Goal: Ask a question: Seek information or help from site administrators or community

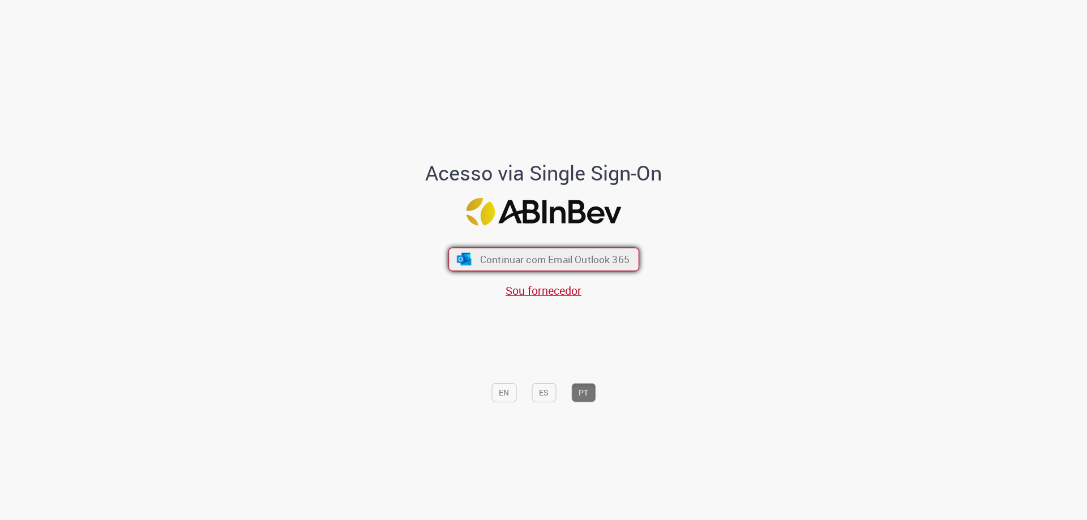
click at [611, 258] on span "Continuar com Email Outlook 365" at bounding box center [553, 259] width 149 height 13
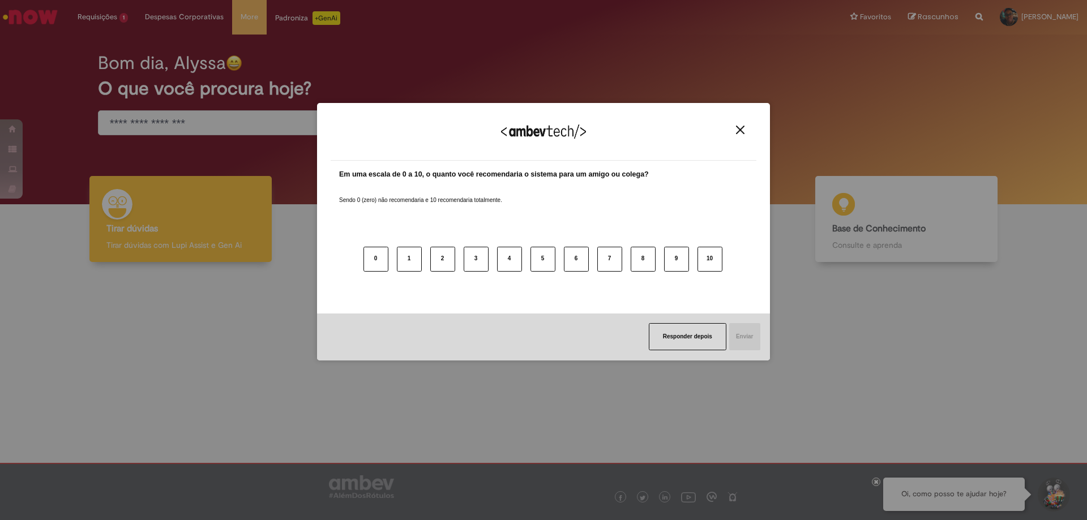
click at [745, 131] on button "Close" at bounding box center [739, 130] width 15 height 10
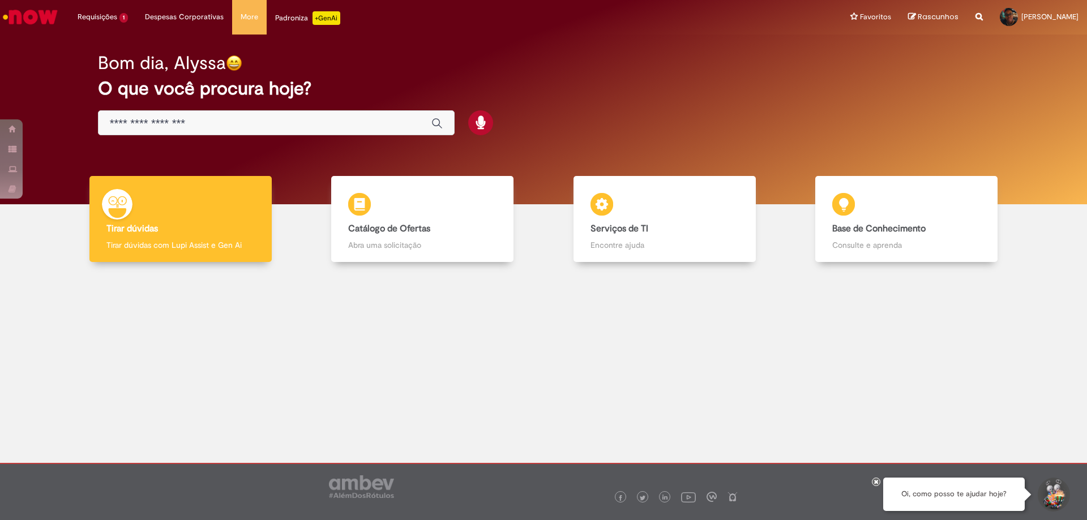
click at [1058, 500] on button "Iniciar Conversa de Suporte" at bounding box center [1053, 495] width 34 height 34
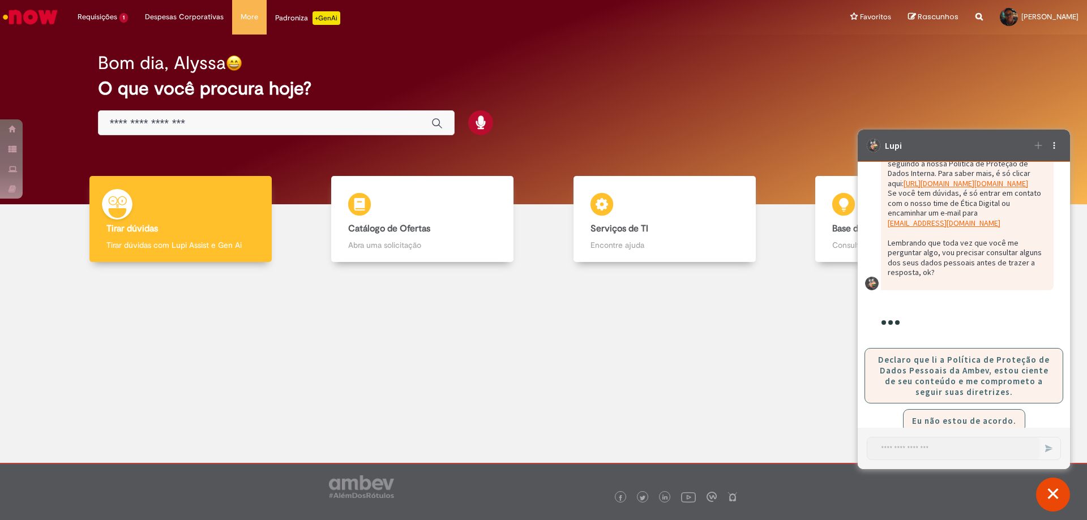
scroll to position [2533, 0]
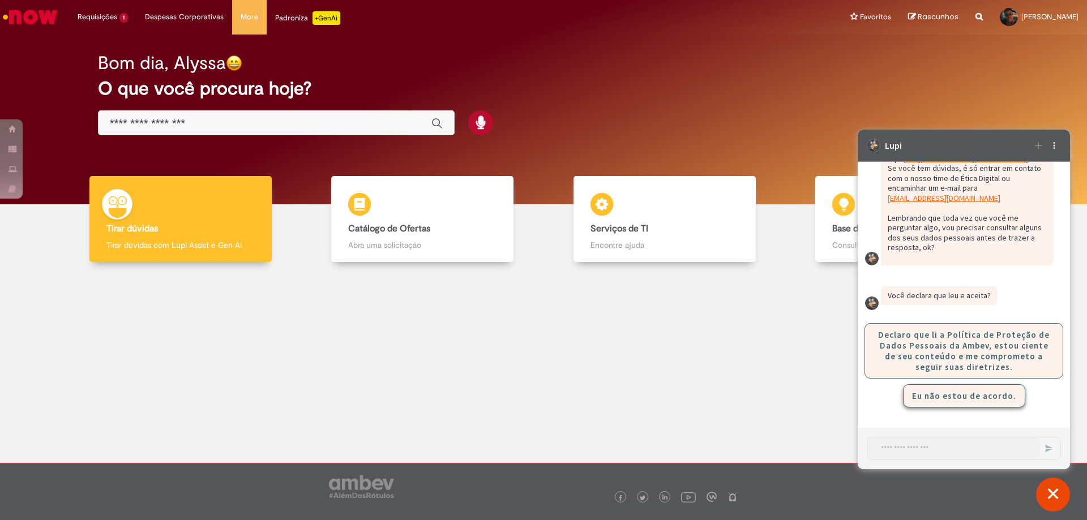
click at [961, 392] on button "Eu não estou de acordo." at bounding box center [964, 395] width 122 height 23
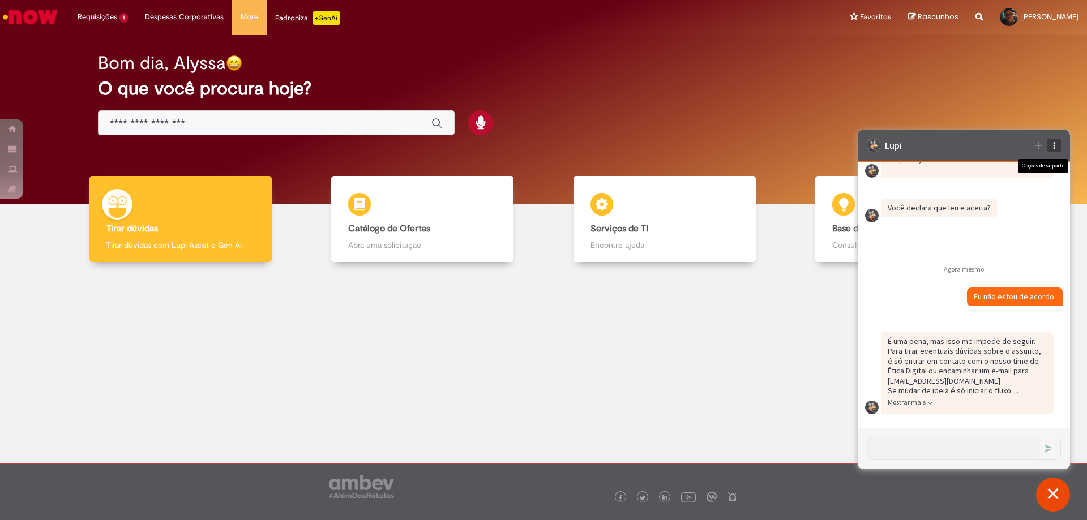
scroll to position [2645, 0]
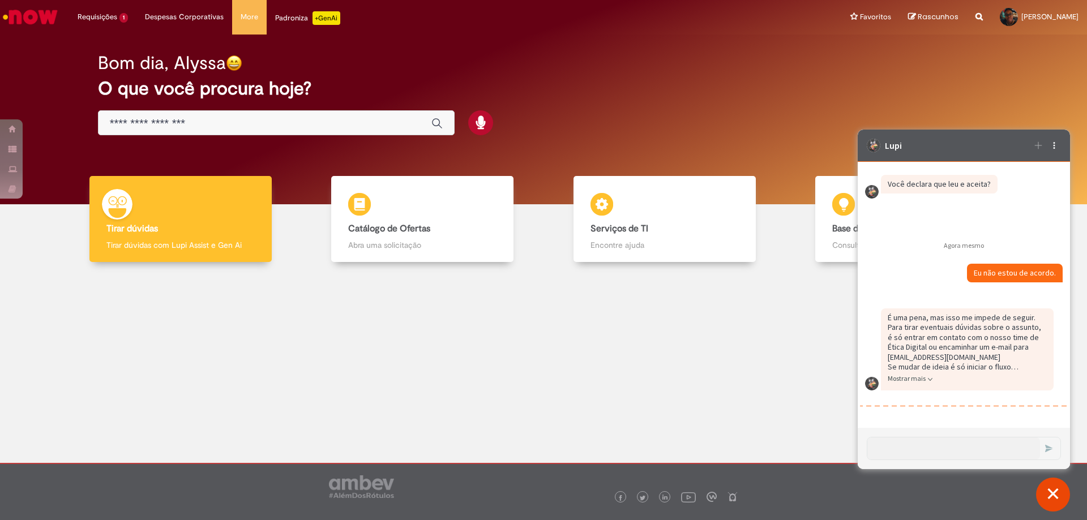
click at [1048, 490] on button "Fechar conversa de suporte" at bounding box center [1053, 495] width 34 height 34
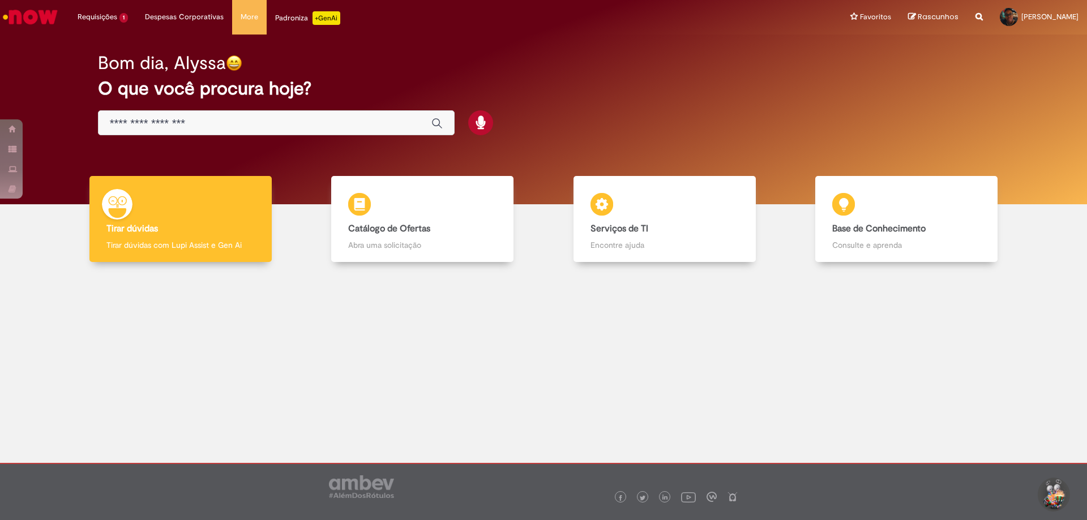
click at [1048, 491] on button "Iniciar Conversa de Suporte" at bounding box center [1053, 495] width 34 height 34
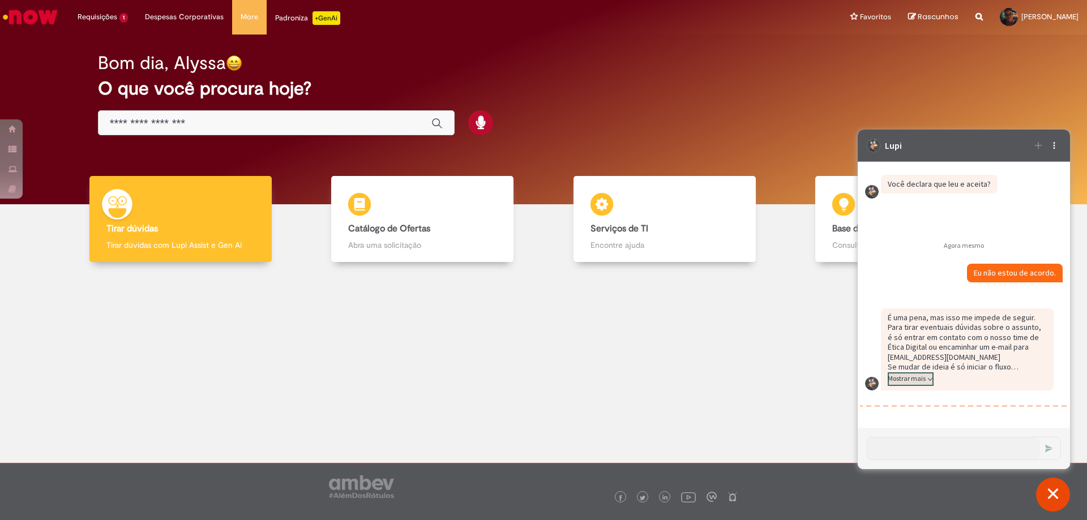
click at [927, 381] on icon "Caixa de diálogo de bate-papo" at bounding box center [930, 379] width 7 height 7
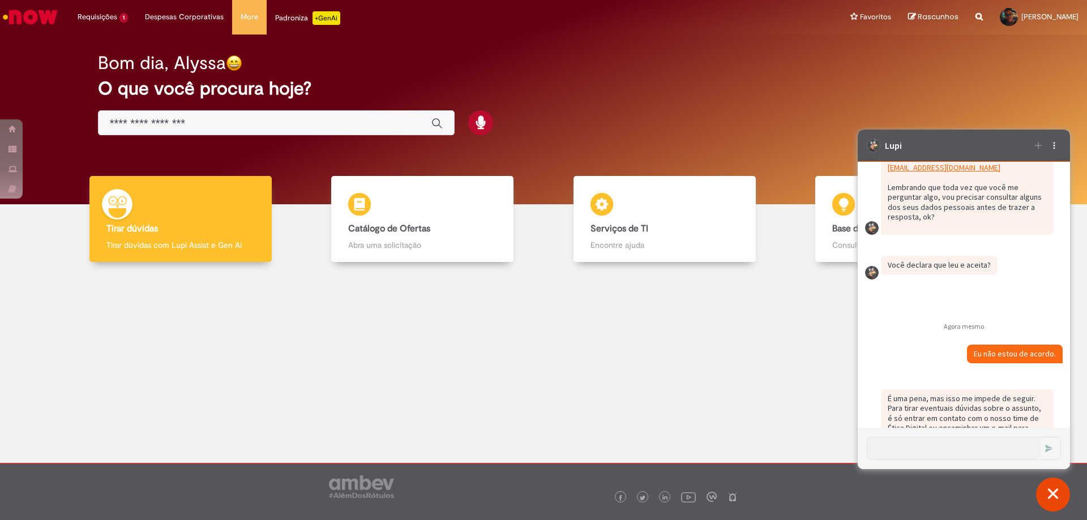
scroll to position [2654, 0]
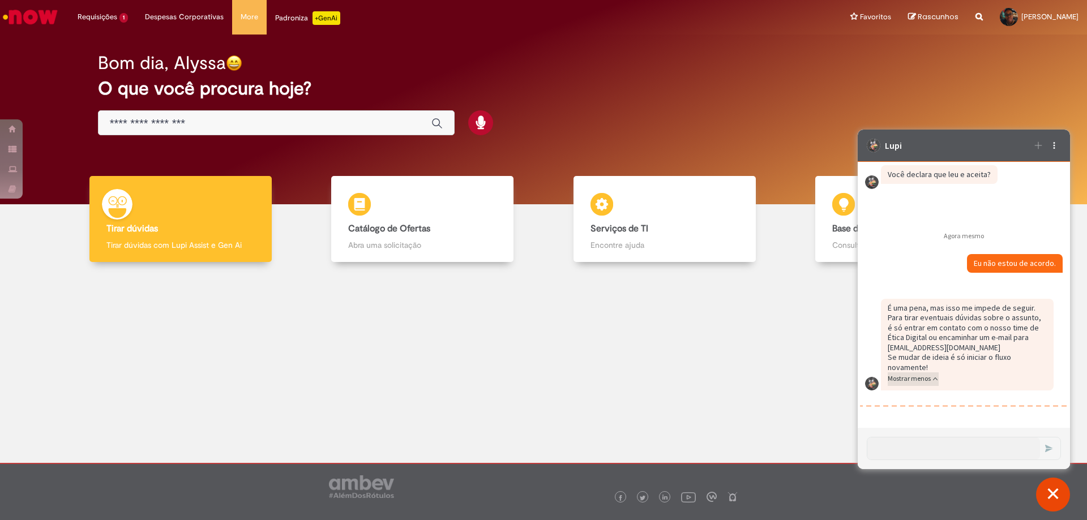
click at [1051, 487] on button "Fechar conversa de suporte" at bounding box center [1053, 495] width 34 height 34
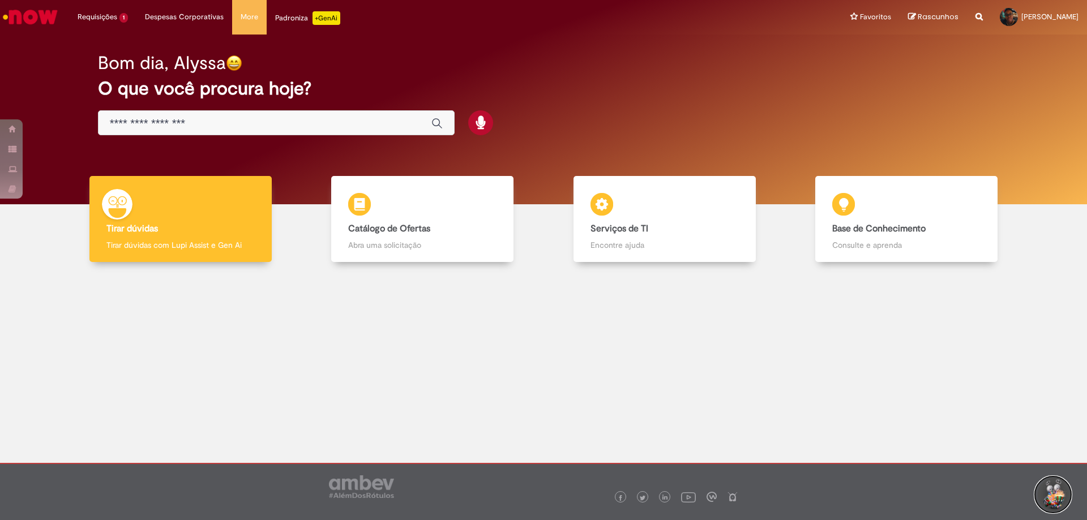
click at [1060, 489] on button "Iniciar Conversa de Suporte" at bounding box center [1053, 495] width 34 height 34
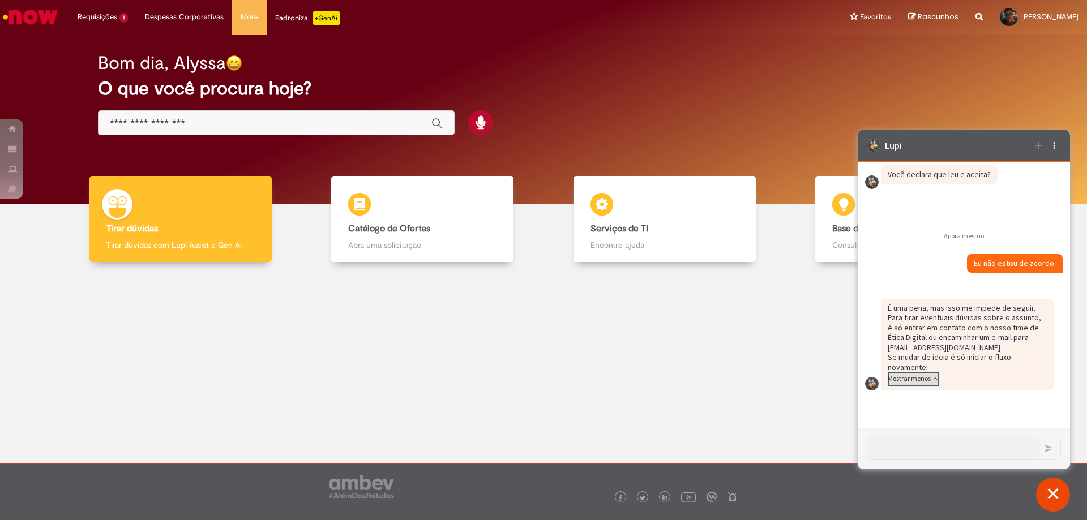
click at [906, 377] on span "Mostrar menos" at bounding box center [908, 378] width 43 height 9
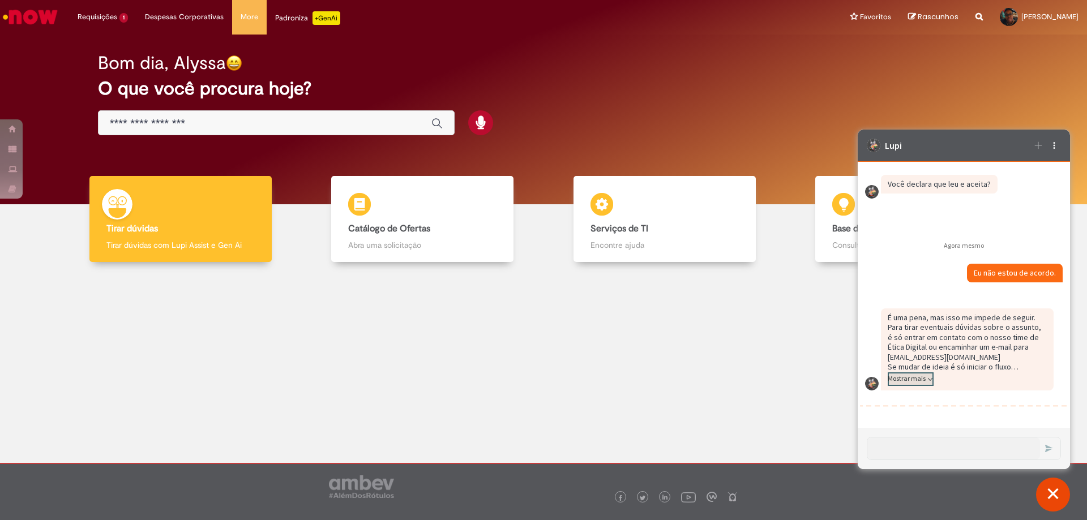
scroll to position [2645, 0]
click at [1052, 143] on icon "Opções de suporte" at bounding box center [1053, 145] width 9 height 9
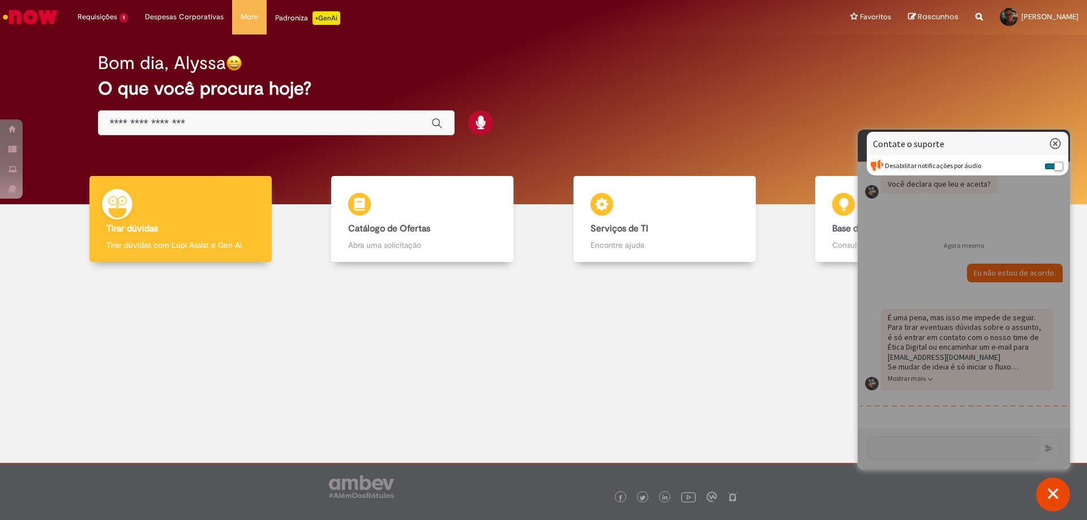
click at [1010, 209] on div "Caixa de diálogo de bate-papo" at bounding box center [963, 300] width 212 height 340
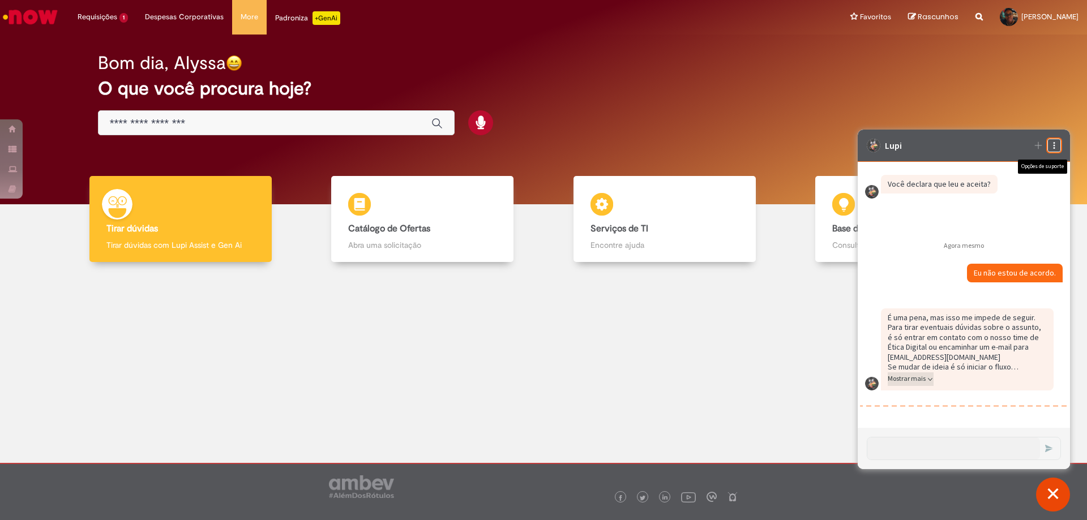
click at [922, 385] on button "Mostrar mais" at bounding box center [910, 379] width 46 height 14
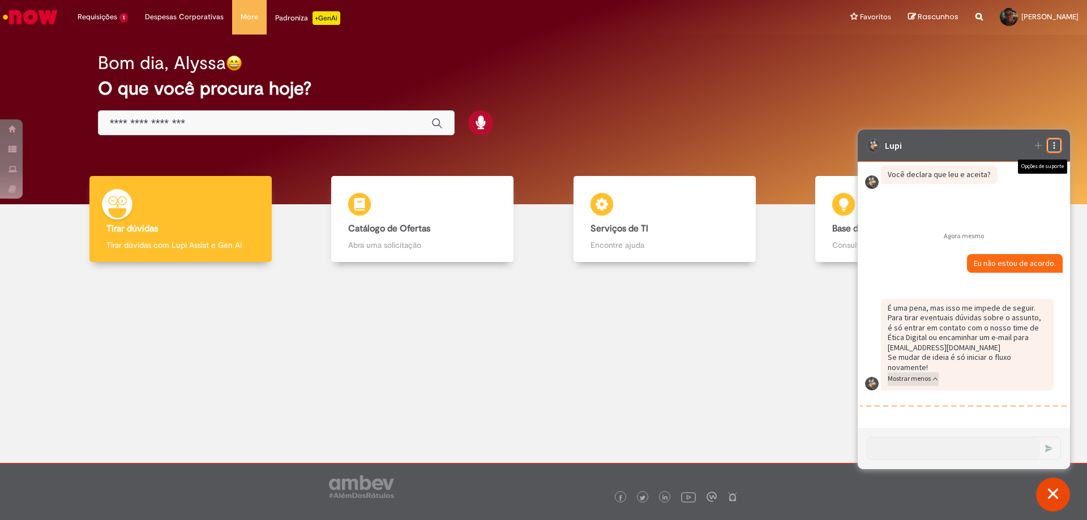
scroll to position [2654, 0]
click at [1046, 450] on div "Enviar" at bounding box center [1050, 448] width 20 height 20
click at [1052, 501] on button "Fechar conversa de suporte" at bounding box center [1053, 495] width 34 height 34
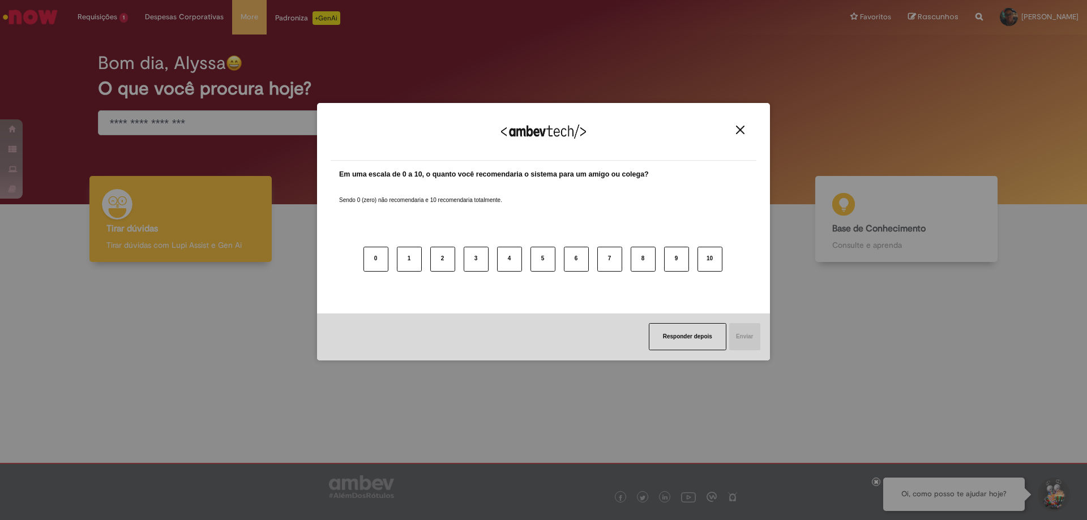
click at [1060, 496] on div "Agradecemos seu feedback! Em uma escala de 0 a 10, o quanto você recomendaria o…" at bounding box center [543, 260] width 1087 height 520
click at [735, 135] on button "Close" at bounding box center [739, 130] width 15 height 10
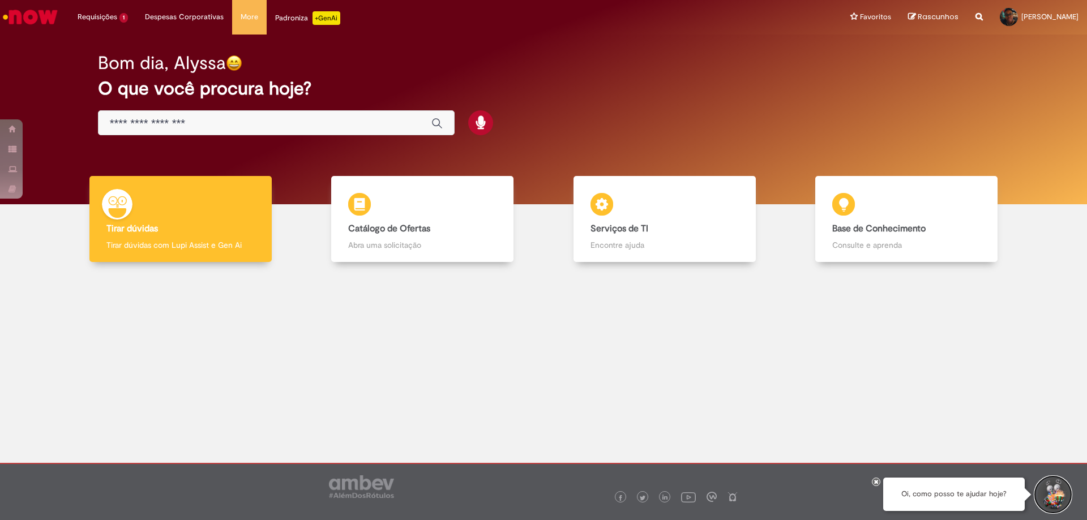
click at [1058, 487] on button "Iniciar Conversa de Suporte" at bounding box center [1053, 495] width 34 height 34
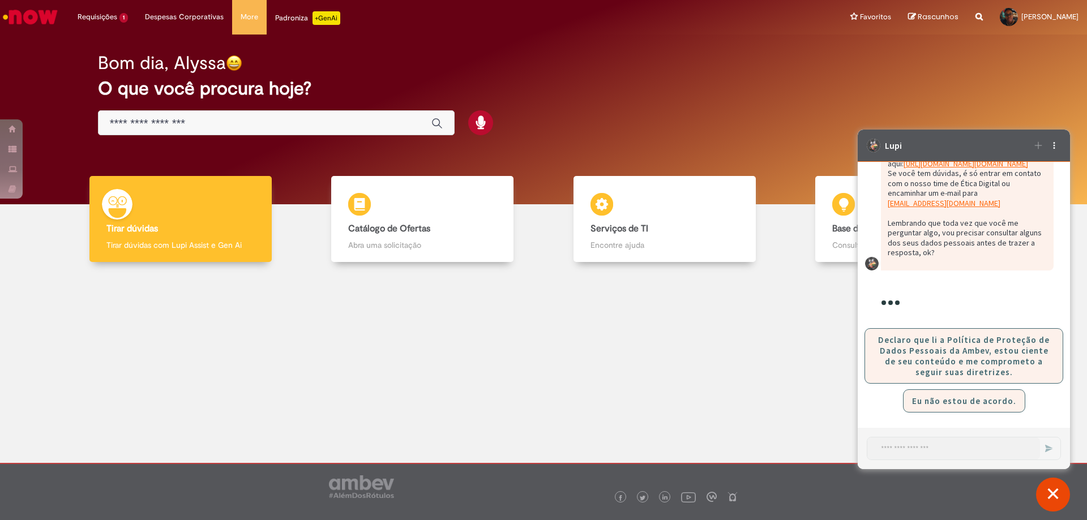
scroll to position [2466, 0]
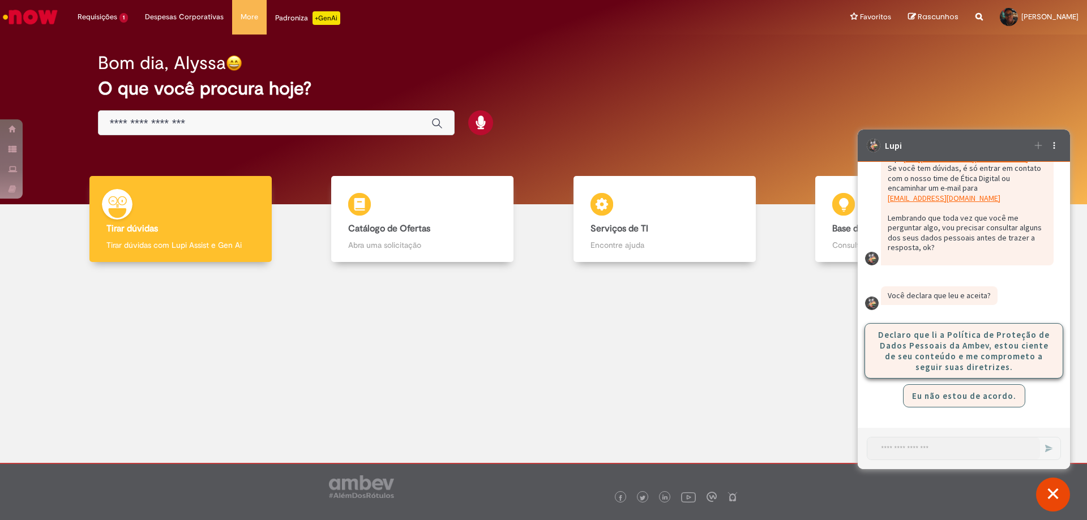
click at [950, 334] on button "Declaro que li a Política de Proteção de Dados Pessoais da Ambev, estou ciente …" at bounding box center [963, 350] width 199 height 55
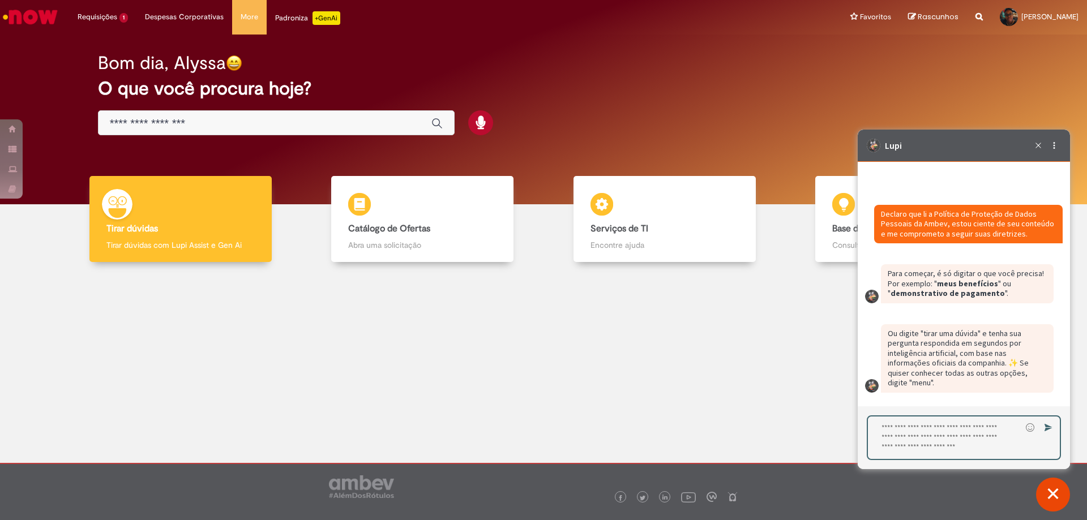
scroll to position [2623, 0]
click at [977, 443] on textarea "Digite sua resposta aqui e pressione Enter para enviar" at bounding box center [944, 438] width 153 height 42
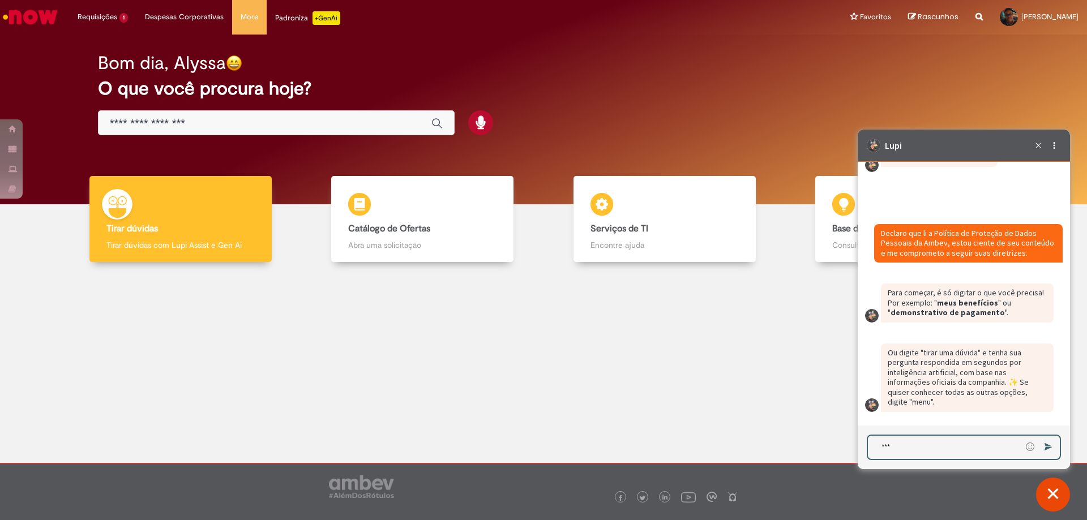
type textarea "****"
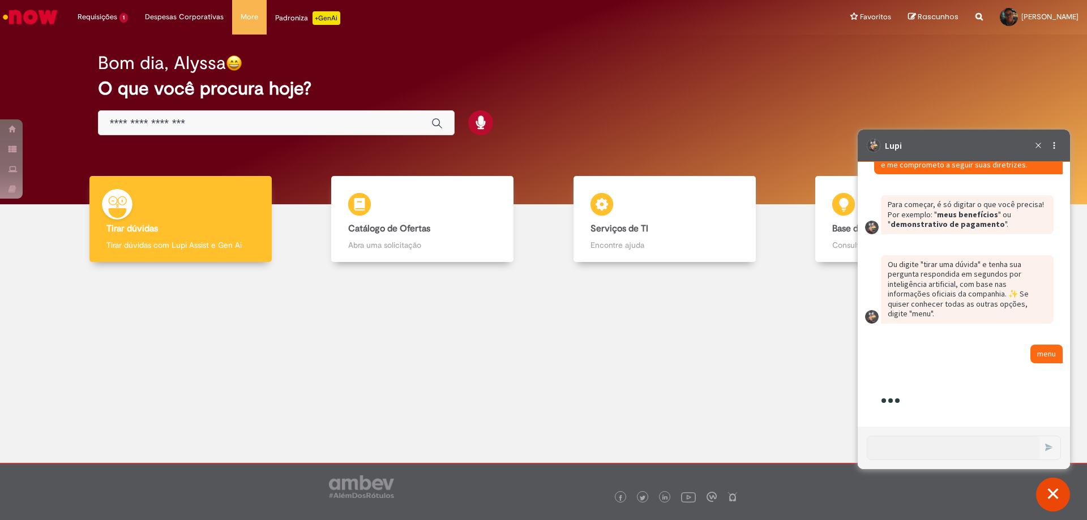
scroll to position [2897, 0]
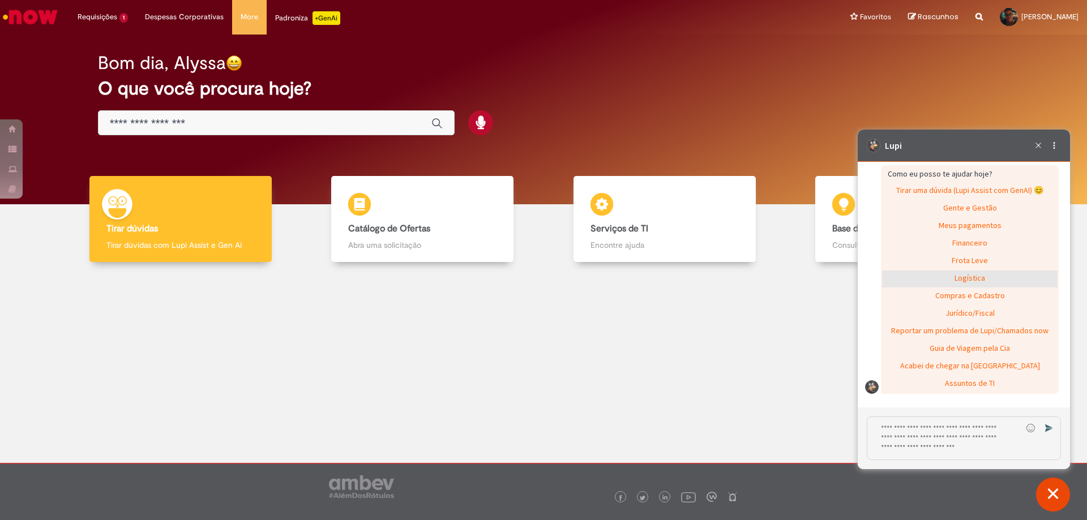
click at [977, 288] on div "Logística" at bounding box center [969, 279] width 175 height 17
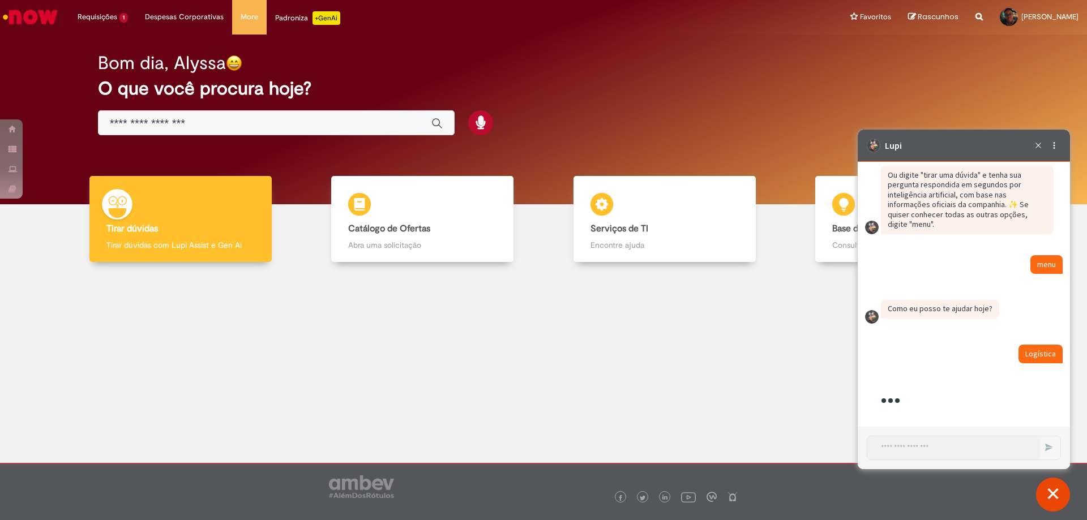
scroll to position [2911, 0]
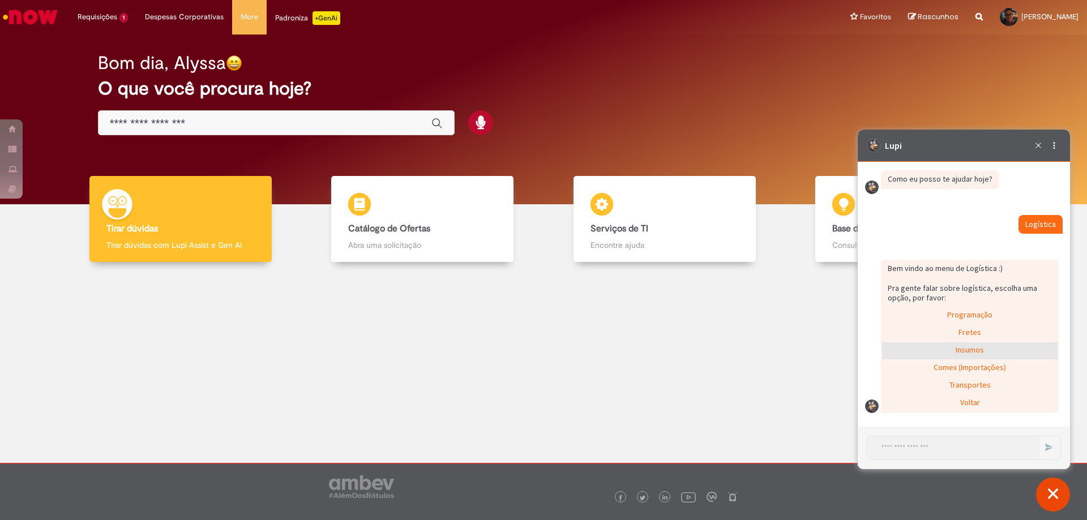
click at [983, 345] on div "Insumos" at bounding box center [969, 350] width 175 height 17
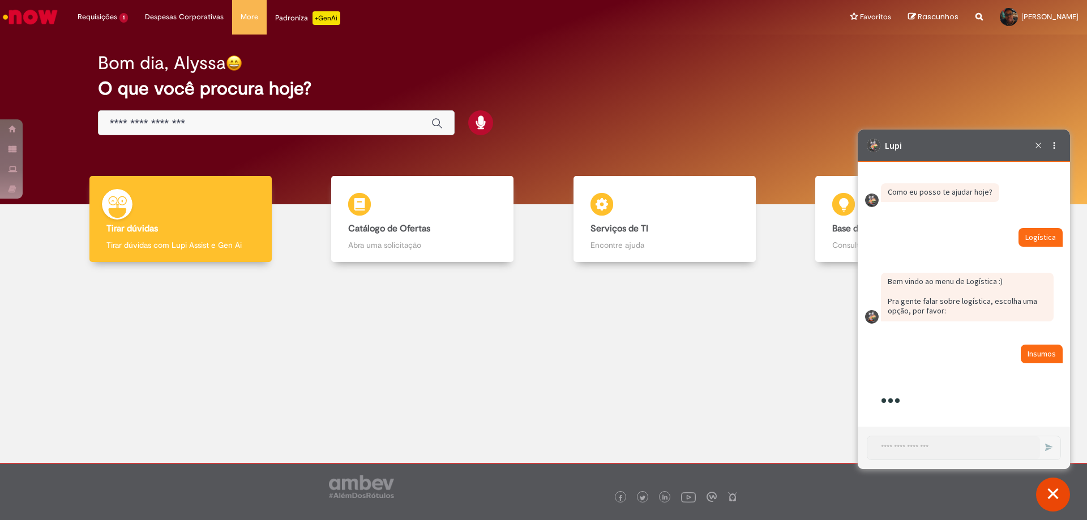
scroll to position [2983, 0]
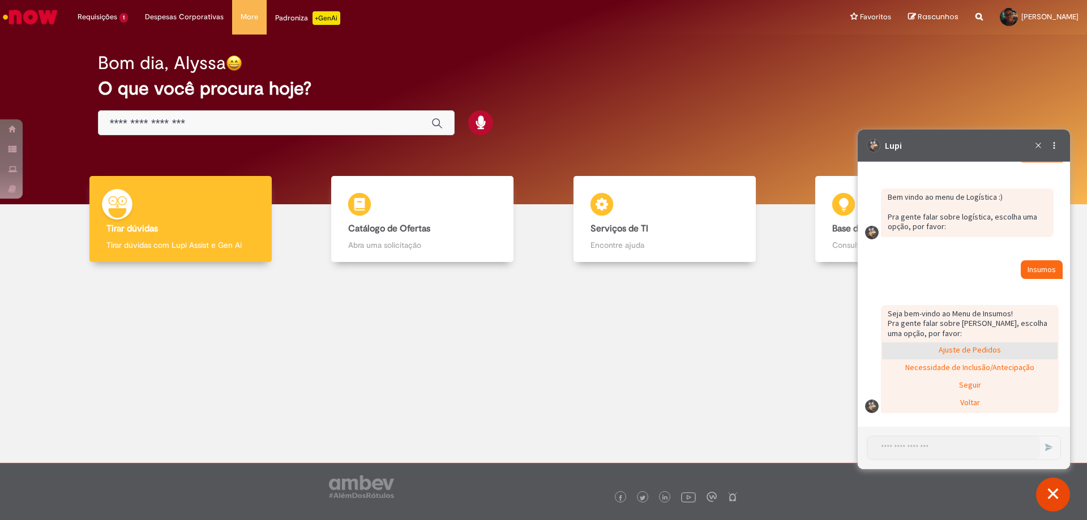
click at [997, 346] on div "Ajuste de Pedidos" at bounding box center [969, 350] width 175 height 17
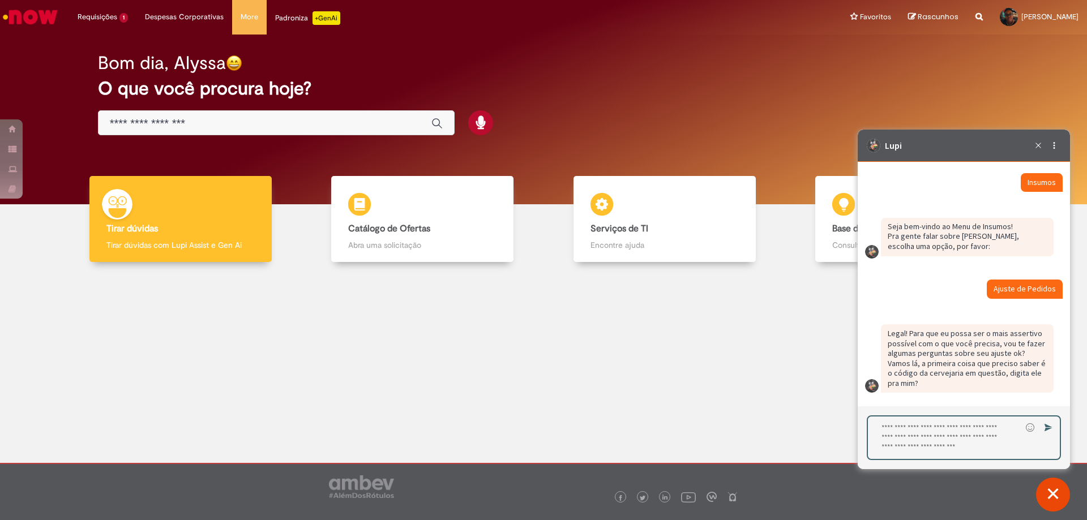
scroll to position [3070, 0]
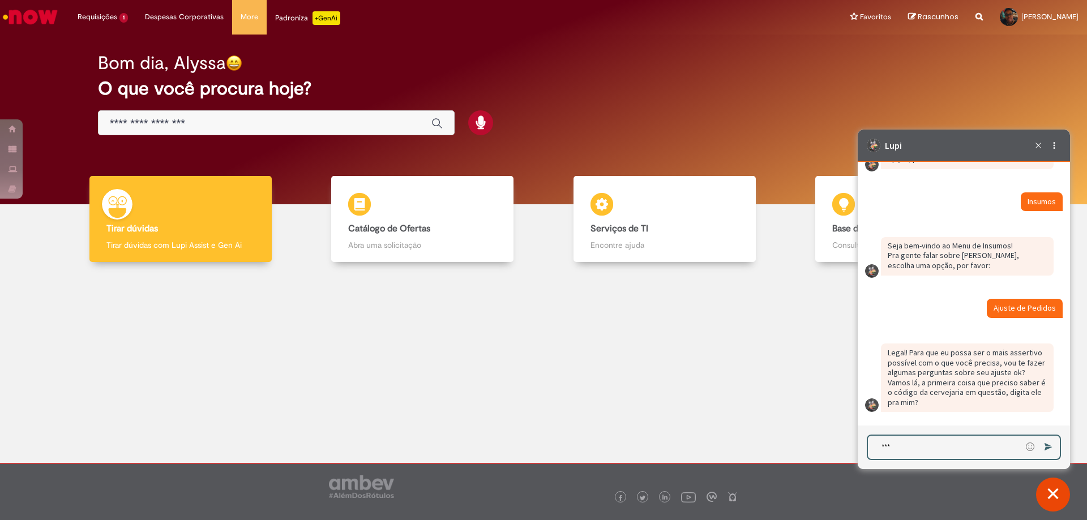
type textarea "****"
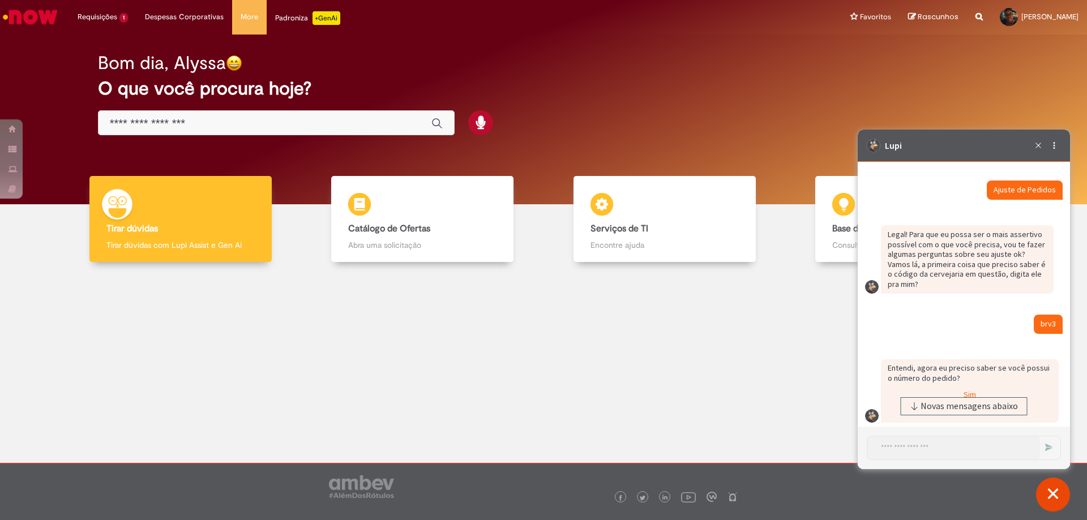
scroll to position [3179, 0]
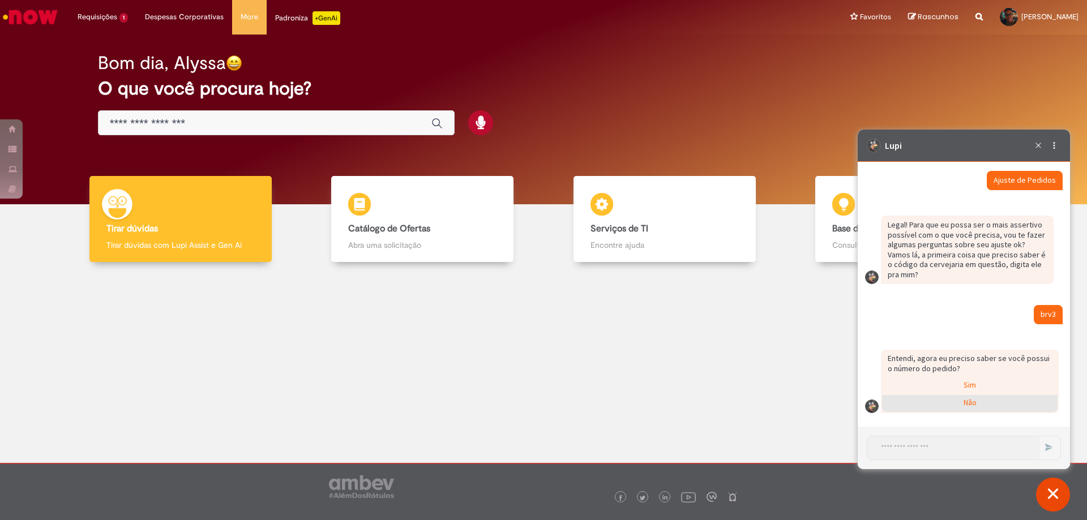
click at [967, 404] on div "Não" at bounding box center [969, 403] width 175 height 17
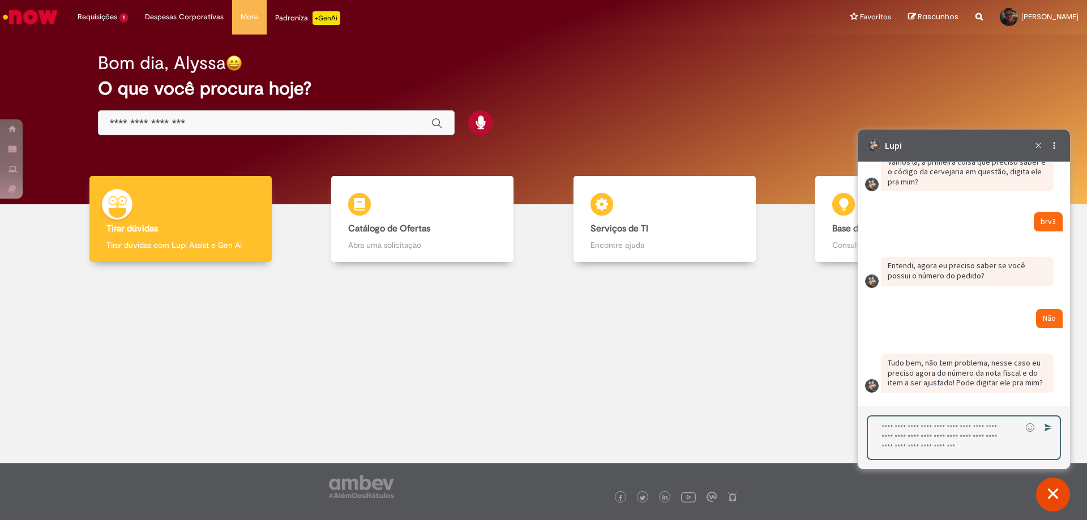
scroll to position [3271, 0]
click at [958, 431] on textarea "Digite sua resposta aqui e pressione Enter para enviar" at bounding box center [944, 438] width 153 height 42
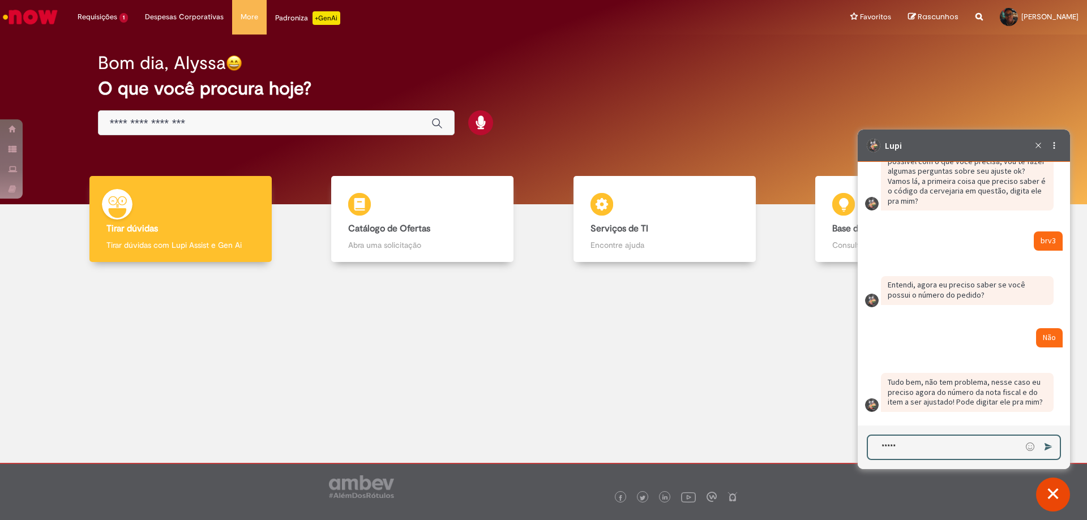
type textarea "******"
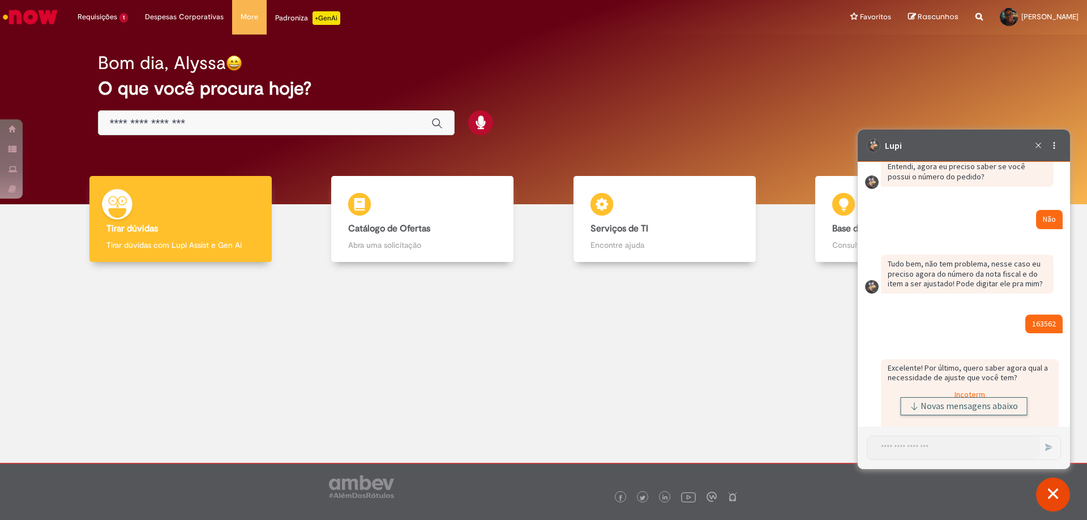
click at [967, 404] on span "Novas mensagens abaixo" at bounding box center [968, 406] width 97 height 8
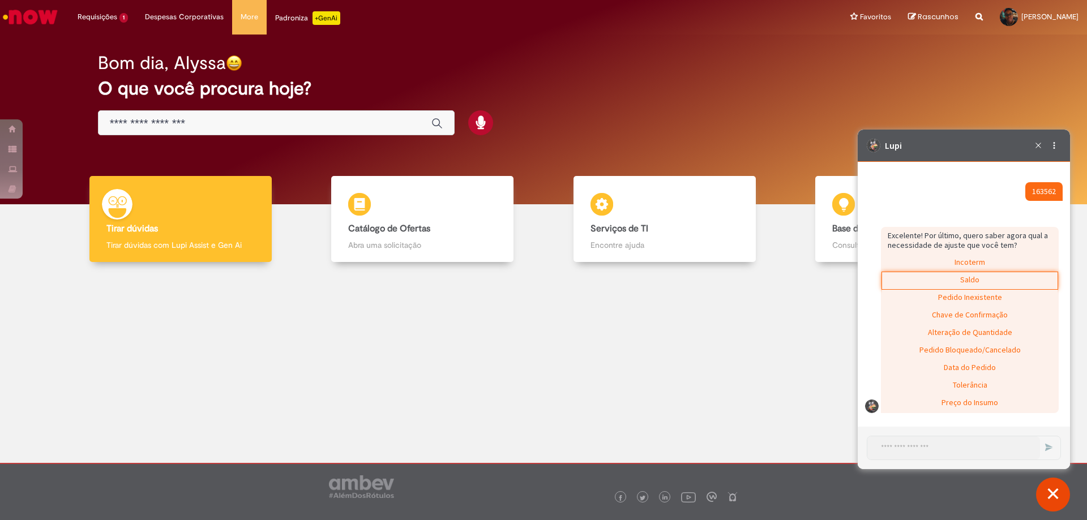
click at [989, 273] on div "Saldo" at bounding box center [969, 280] width 175 height 17
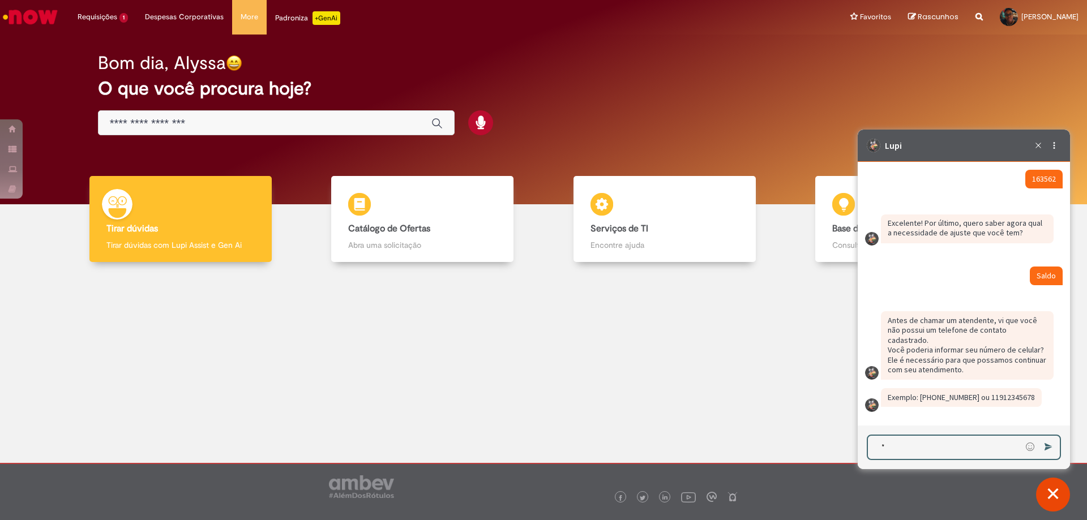
scroll to position [3515, 0]
type textarea "**********"
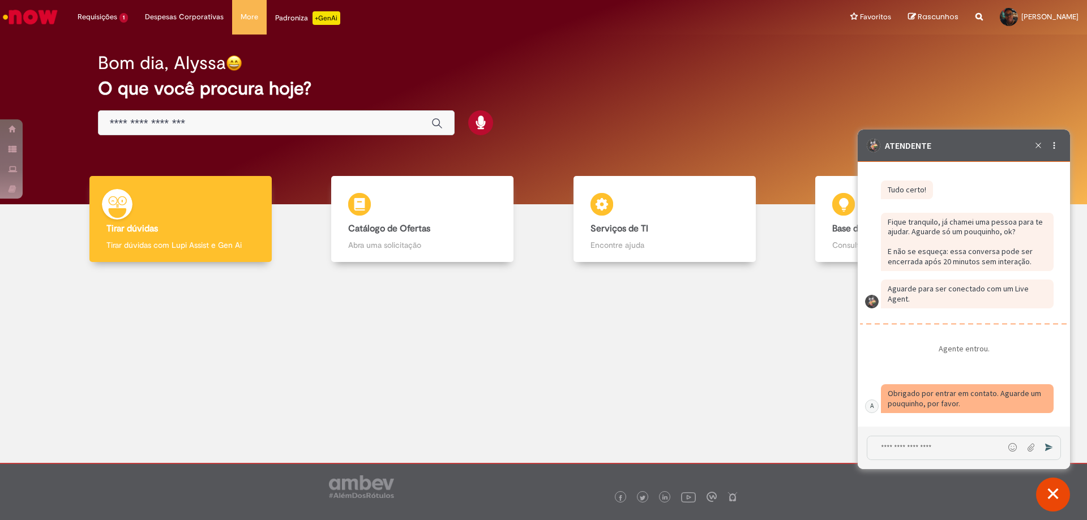
scroll to position [3870, 0]
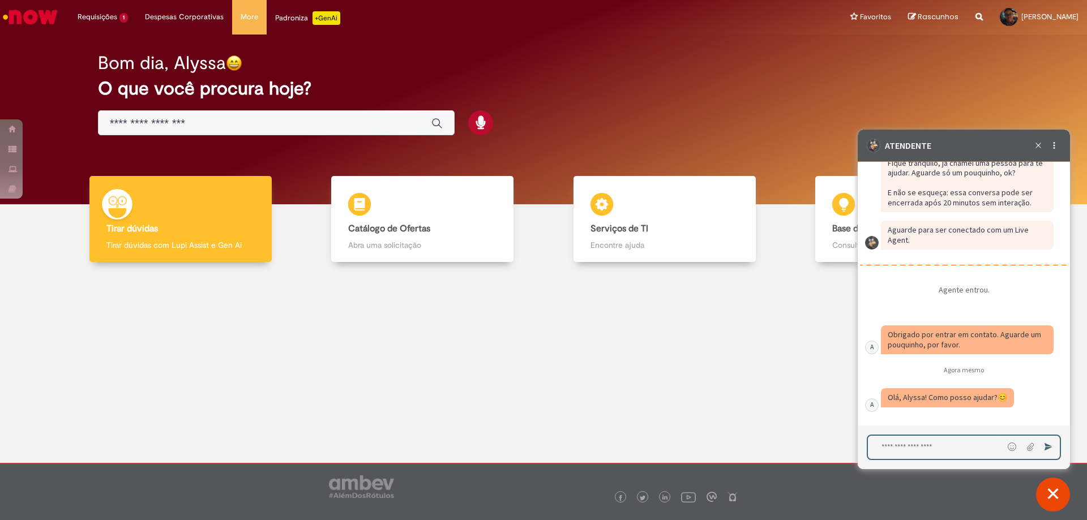
drag, startPoint x: 970, startPoint y: 440, endPoint x: 985, endPoint y: 442, distance: 15.9
click at [970, 440] on textarea "Digite sua mensagem e pressione Enter para enviar" at bounding box center [935, 447] width 135 height 23
type textarea "**********"
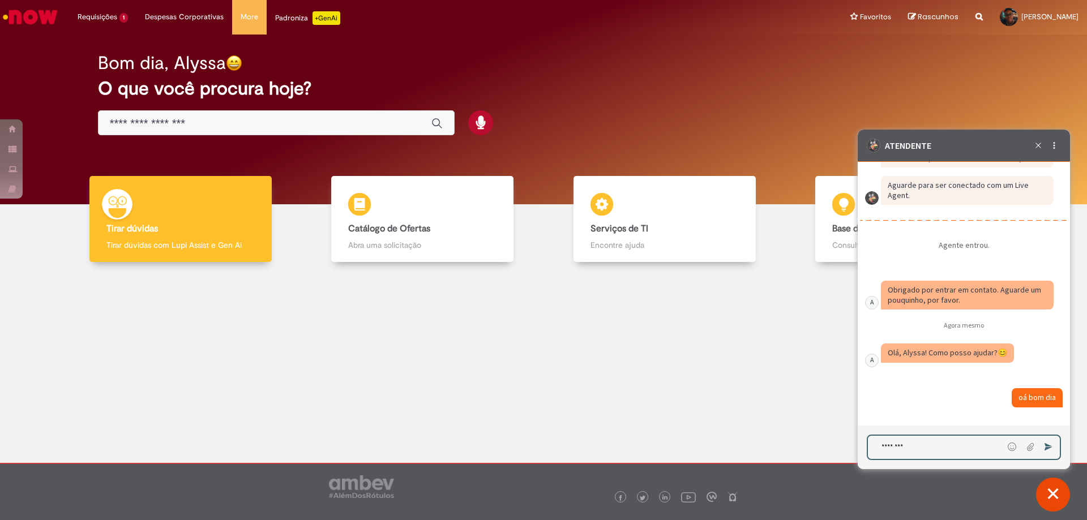
type textarea "********"
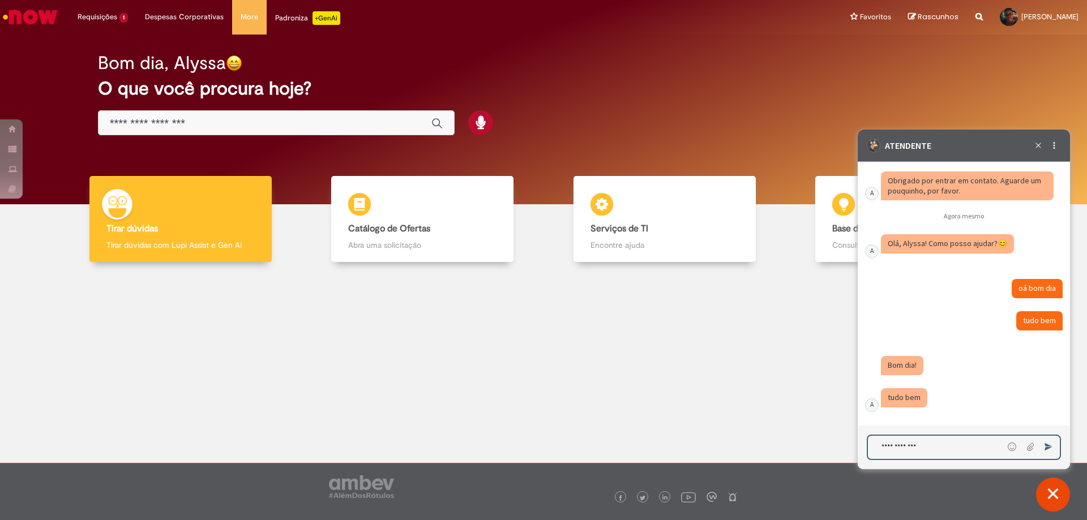
scroll to position [4025, 0]
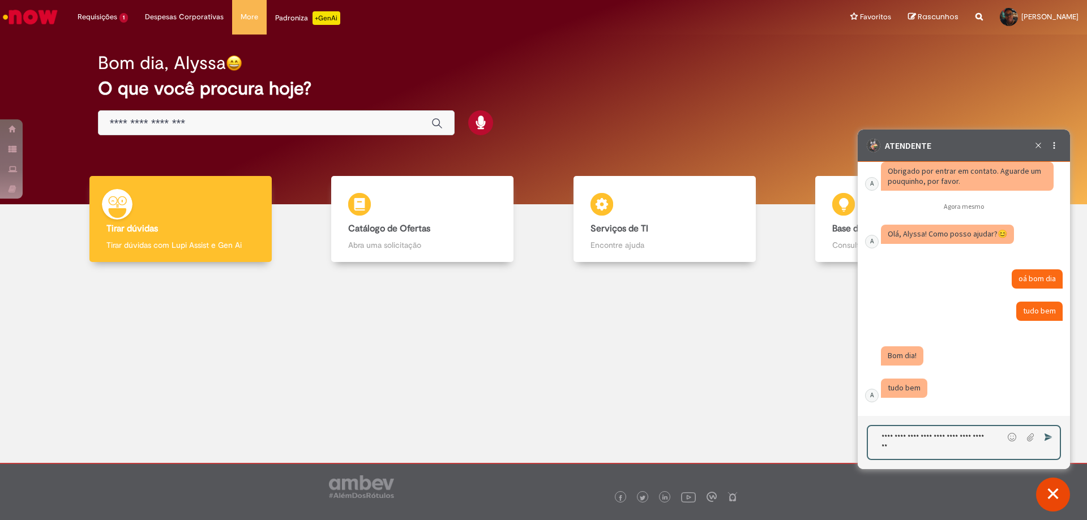
type textarea "**********"
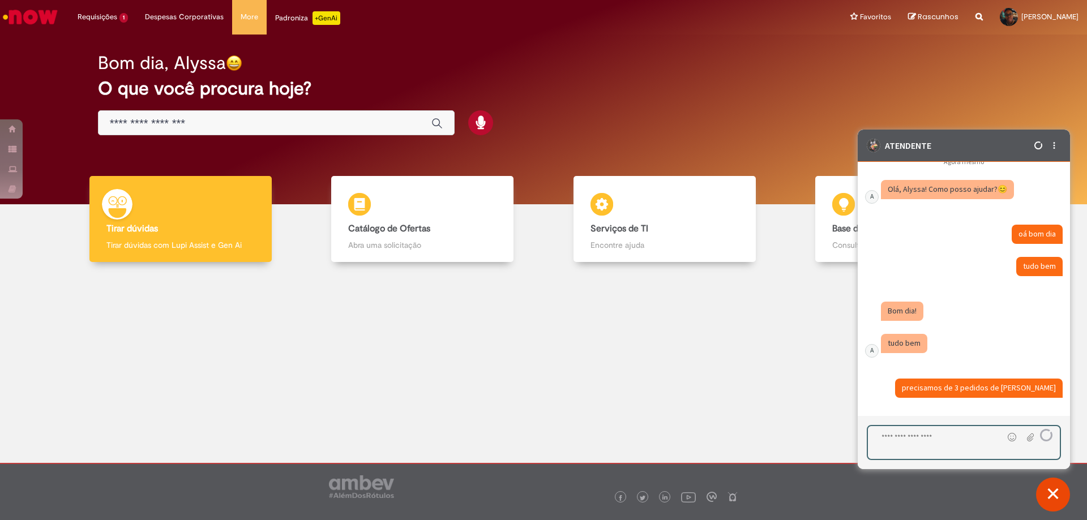
scroll to position [4070, 0]
type textarea "**********"
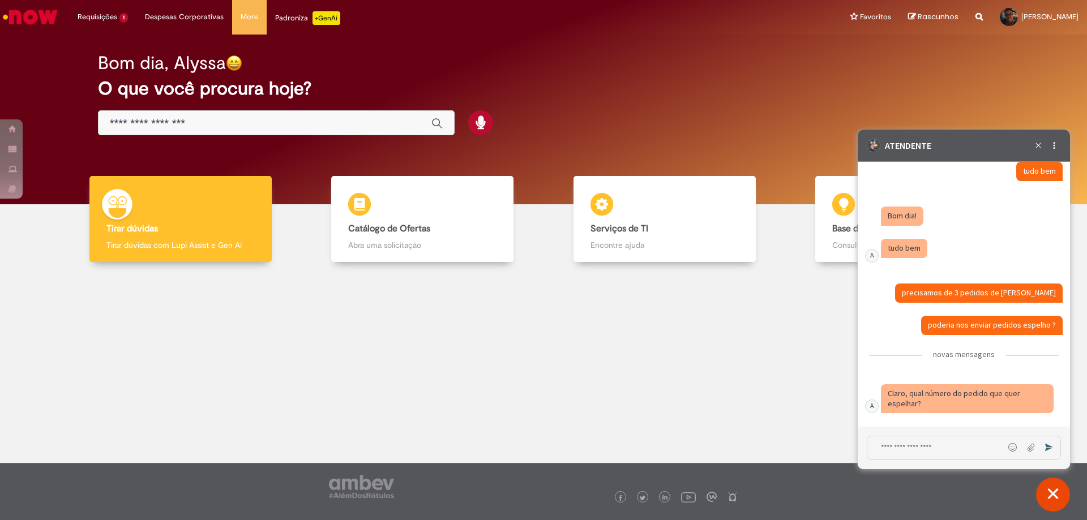
scroll to position [4175, 0]
click at [932, 457] on textarea "Digite sua mensagem e pressione Enter para enviar" at bounding box center [935, 447] width 136 height 23
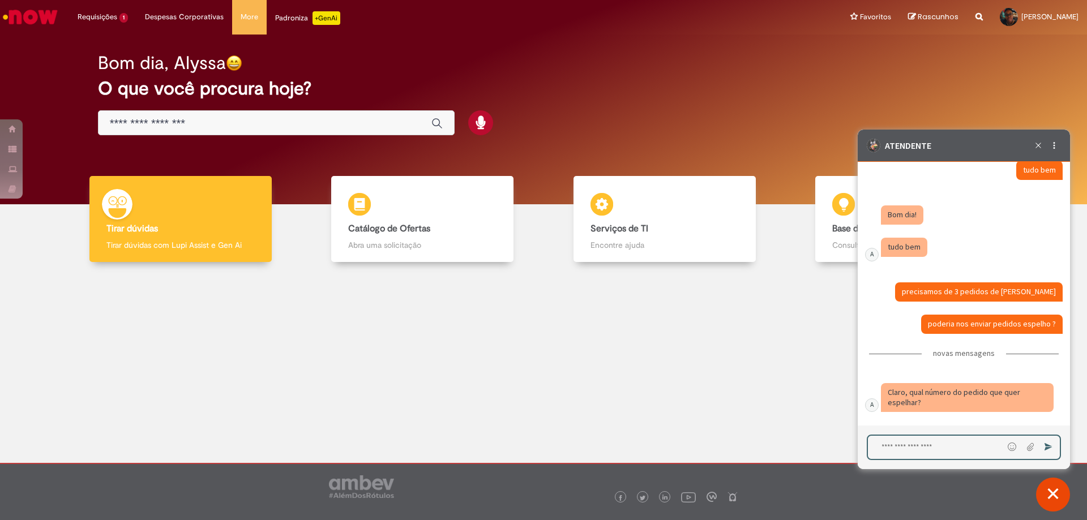
paste textarea "**********"
type textarea "**********"
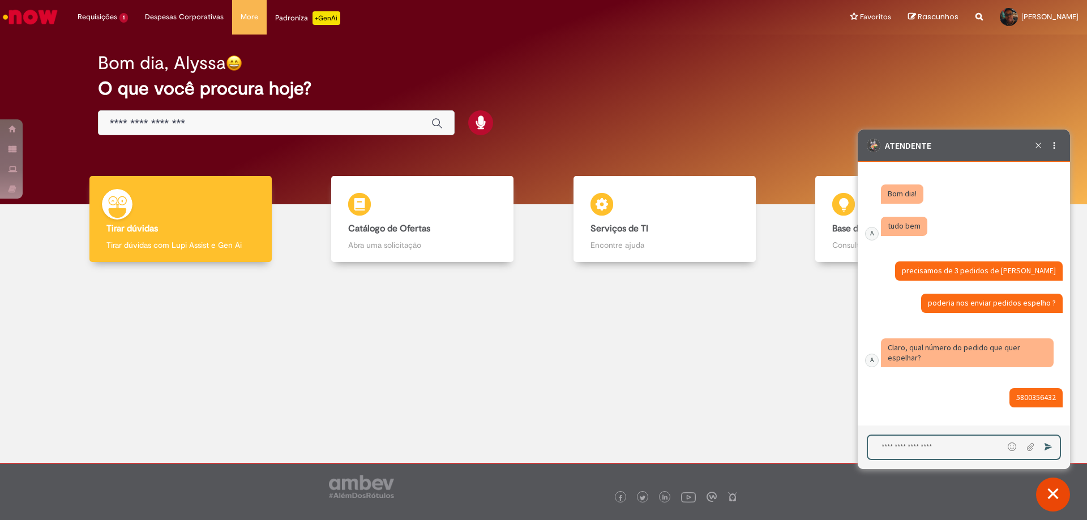
scroll to position [4197, 0]
type textarea "**********"
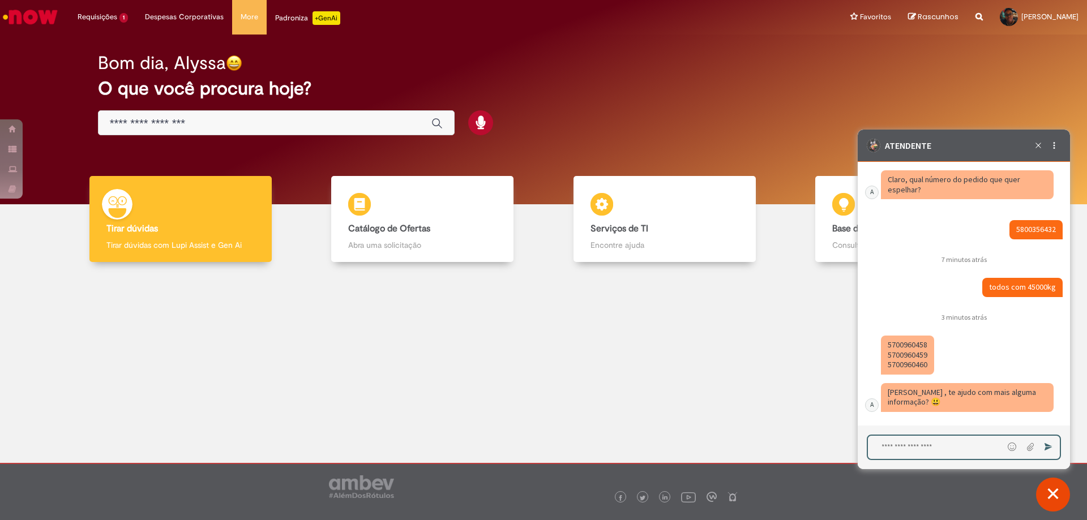
scroll to position [4365, 0]
click at [949, 444] on textarea "Digite sua mensagem e pressione Enter para enviar" at bounding box center [935, 447] width 135 height 23
type textarea "**********"
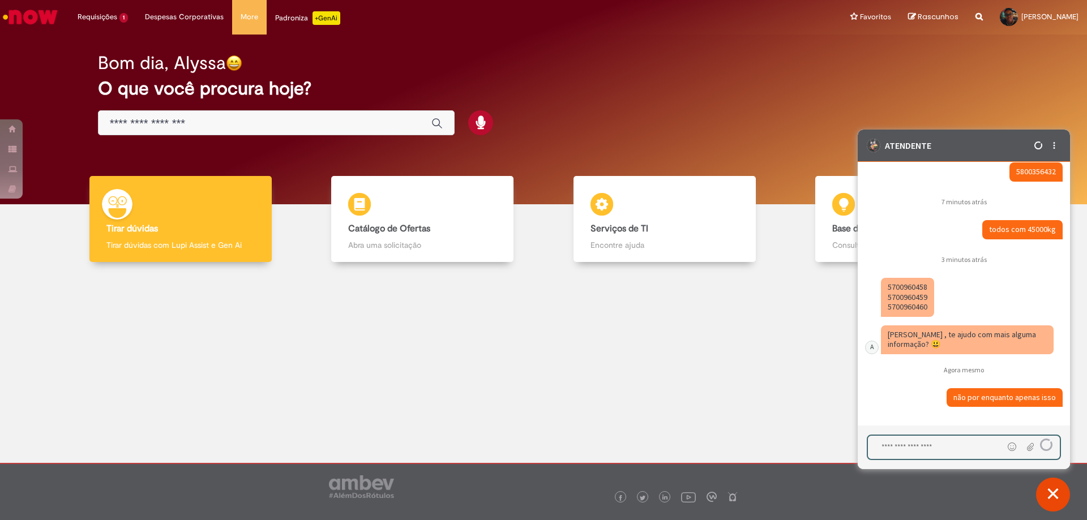
scroll to position [4423, 0]
type textarea "**********"
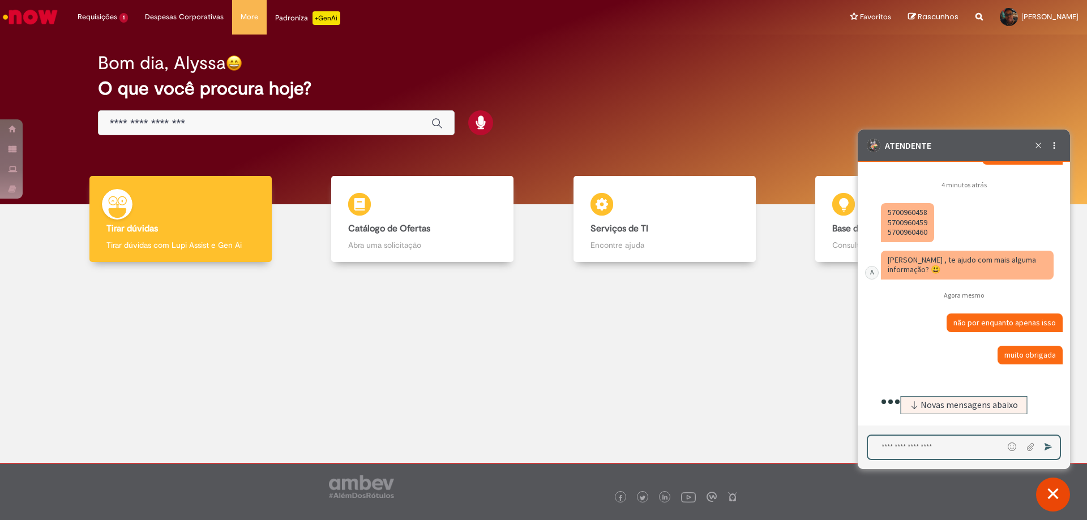
scroll to position [4455, 0]
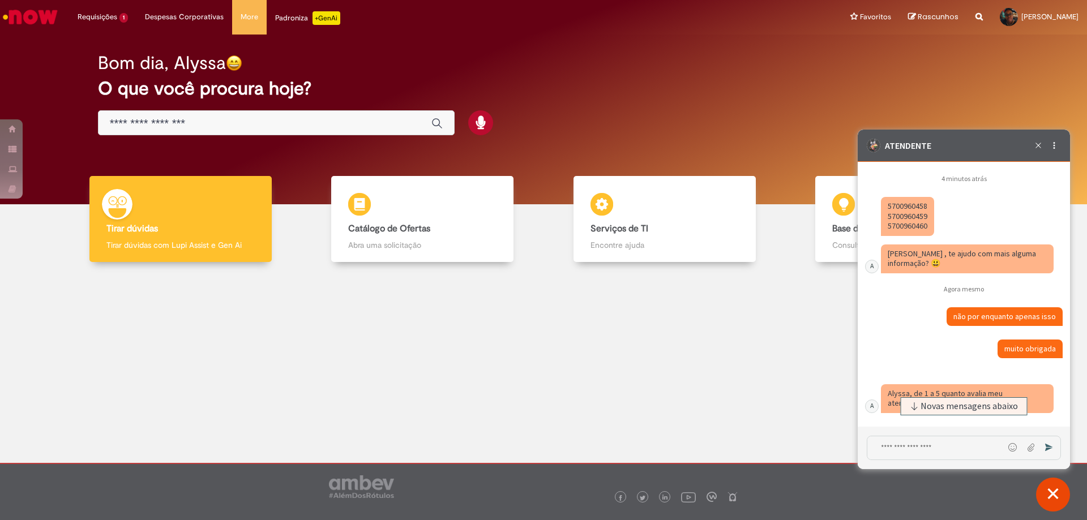
drag, startPoint x: 888, startPoint y: 254, endPoint x: 925, endPoint y: 251, distance: 37.4
click at [925, 231] on fragment "5700960458 5700960459 5700960460" at bounding box center [907, 216] width 40 height 30
drag, startPoint x: 887, startPoint y: 264, endPoint x: 927, endPoint y: 268, distance: 39.8
click at [927, 236] on div "Caixa de diálogo de bate-papo" at bounding box center [907, 216] width 53 height 39
drag, startPoint x: 888, startPoint y: 273, endPoint x: 928, endPoint y: 275, distance: 40.2
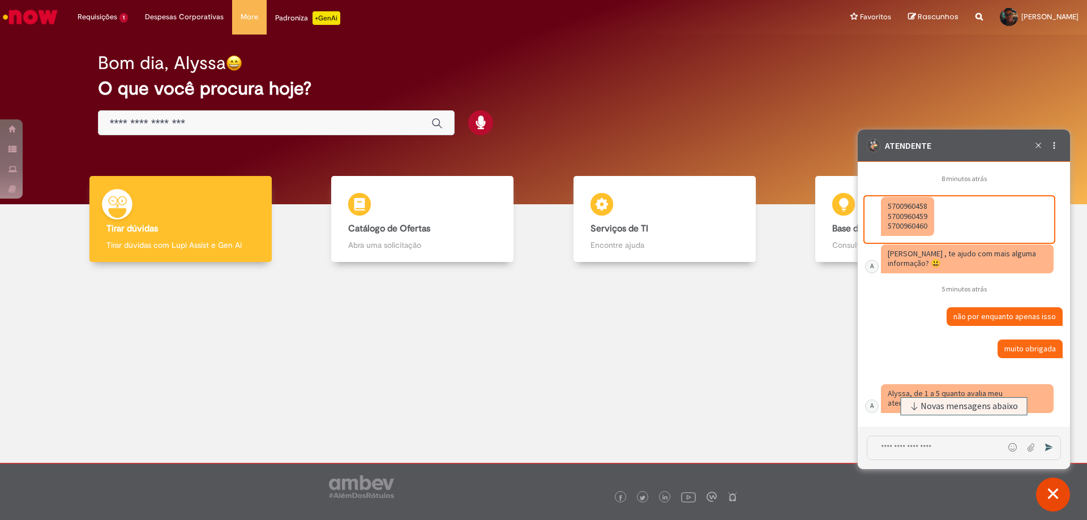
click at [928, 236] on div "Caixa de diálogo de bate-papo" at bounding box center [907, 216] width 53 height 39
